Goal: Navigation & Orientation: Find specific page/section

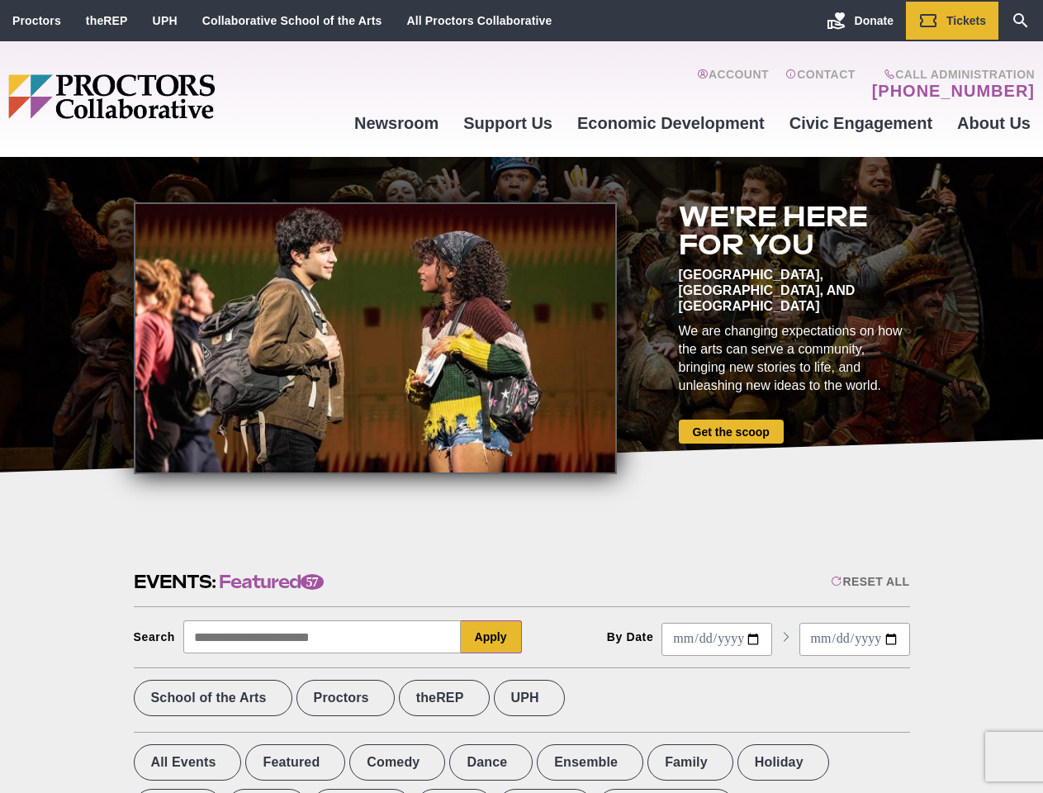
click at [521, 396] on div at bounding box center [375, 338] width 483 height 272
click at [869, 581] on div "Reset All" at bounding box center [870, 581] width 78 height 13
click at [491, 637] on button "Apply" at bounding box center [491, 636] width 61 height 33
